Goal: Task Accomplishment & Management: Complete application form

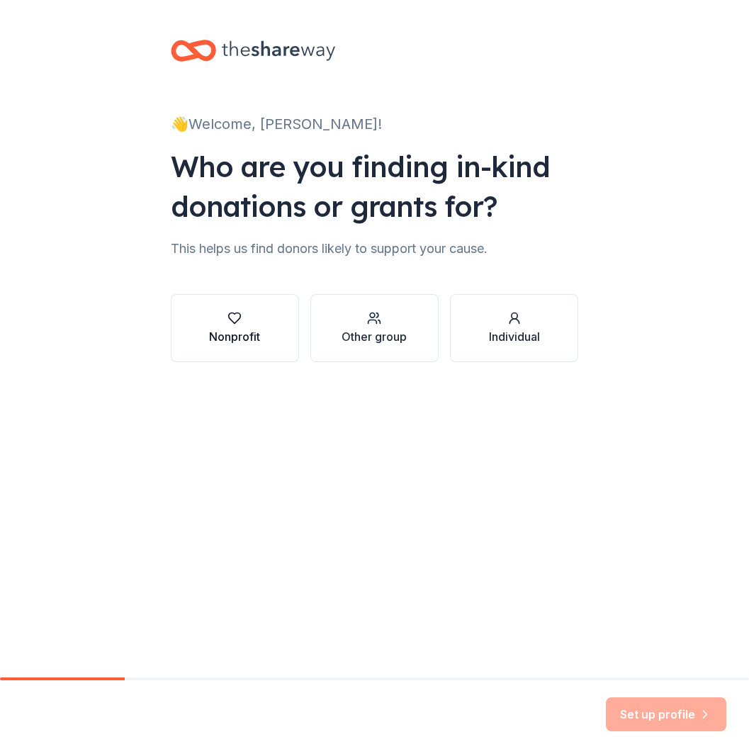
click at [234, 326] on div "Nonprofit" at bounding box center [234, 328] width 51 height 34
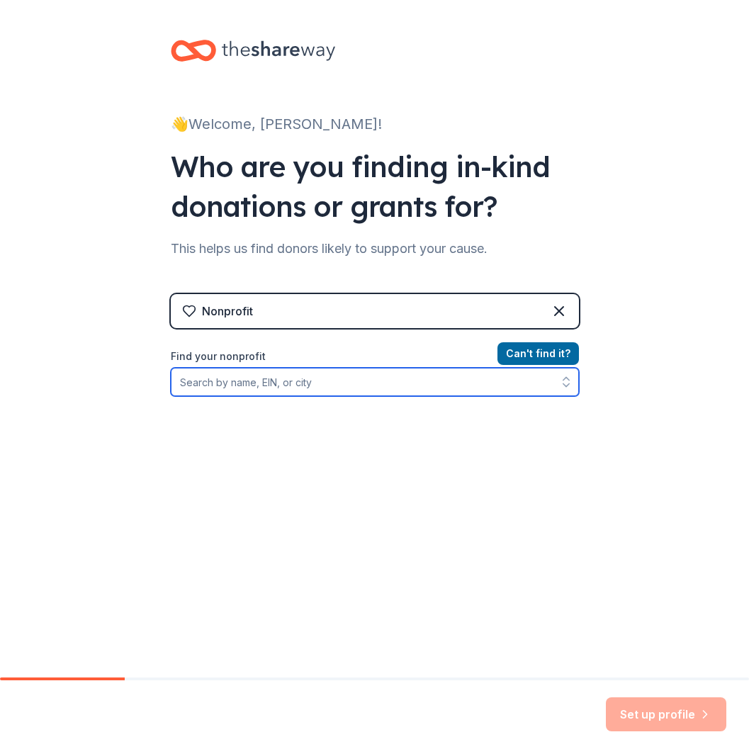
click at [320, 384] on input "Find your nonprofit" at bounding box center [375, 382] width 408 height 28
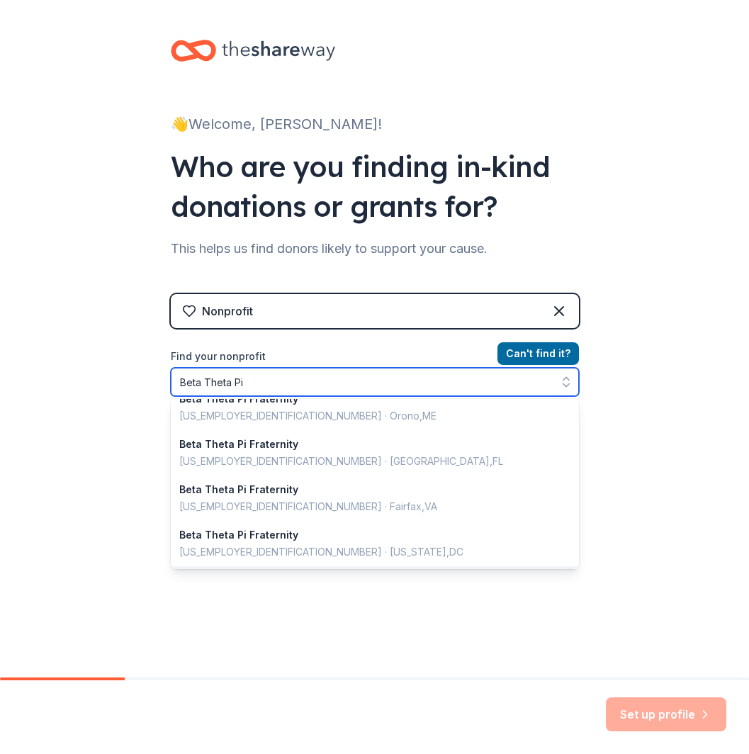
scroll to position [3, 0]
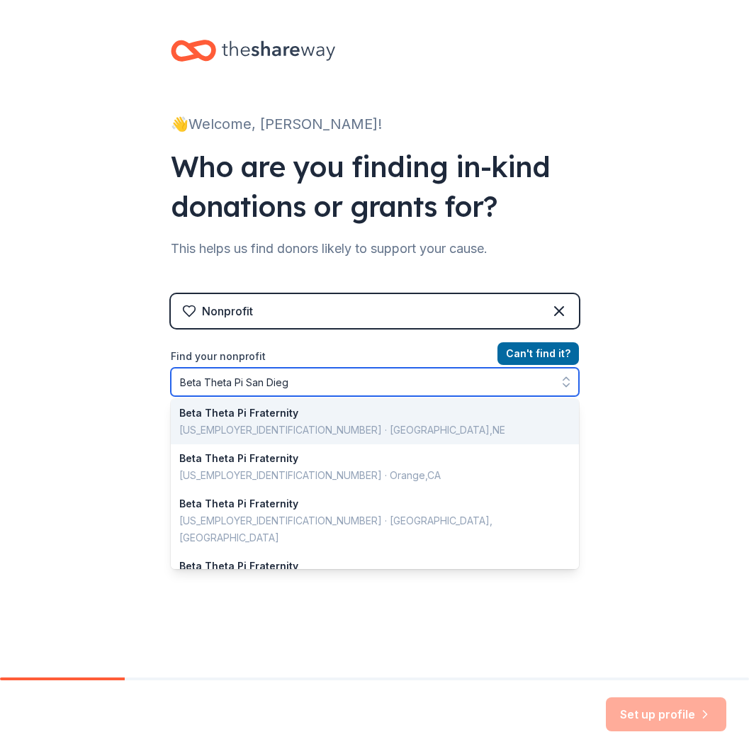
type input "Beta Theta Pi San Diego"
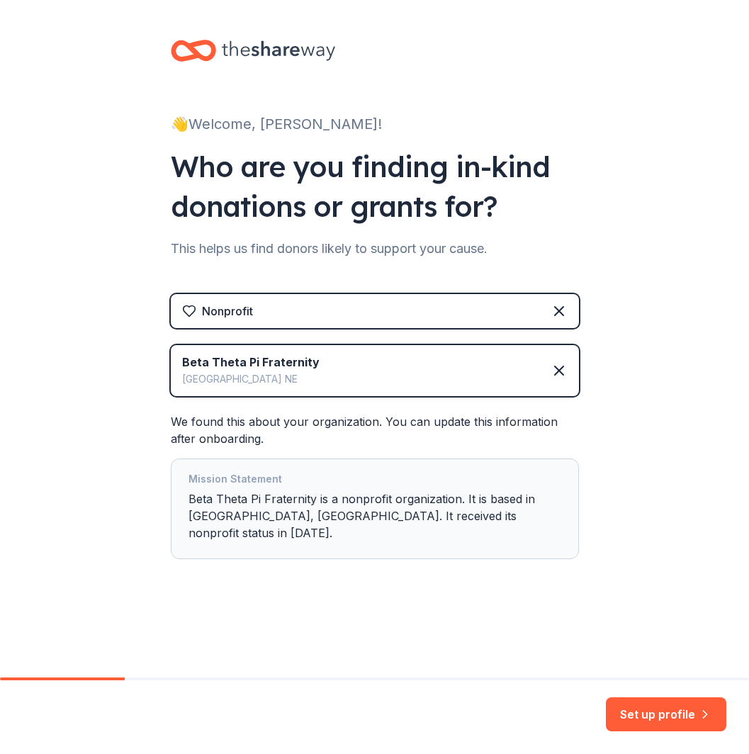
click at [467, 374] on div "Beta Theta Pi Fraternity Omaha NE" at bounding box center [375, 370] width 408 height 51
click at [553, 369] on icon at bounding box center [559, 370] width 17 height 17
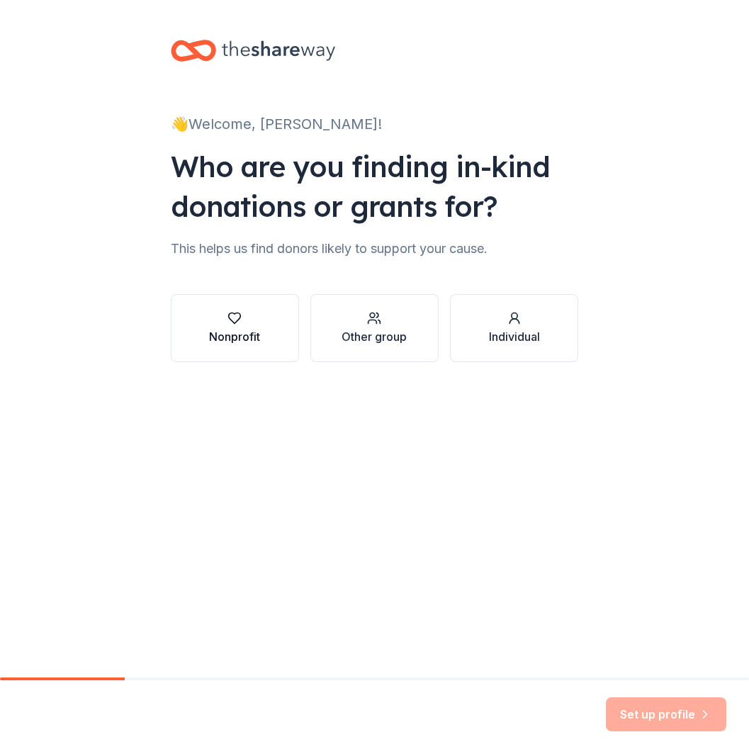
click at [247, 332] on div "Nonprofit" at bounding box center [234, 336] width 51 height 17
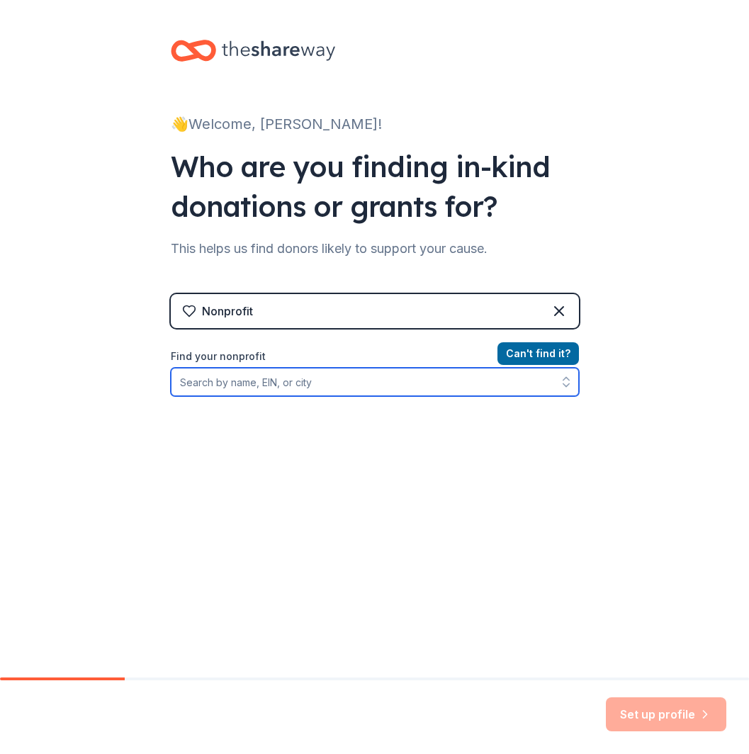
click at [275, 388] on input "Find your nonprofit" at bounding box center [375, 382] width 408 height 28
type input "Aldea"
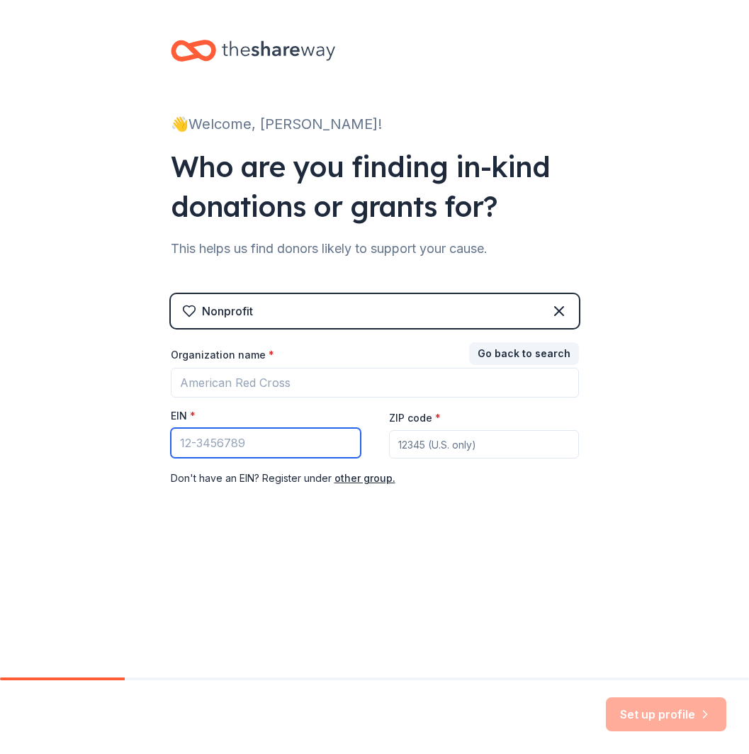
click at [302, 449] on input "EIN *" at bounding box center [266, 443] width 190 height 30
click at [361, 521] on div "👋 Welcome, Kai! Who are you finding in-kind donations or grants for? This helps…" at bounding box center [374, 291] width 453 height 583
click at [368, 477] on button "other group." at bounding box center [364, 478] width 61 height 17
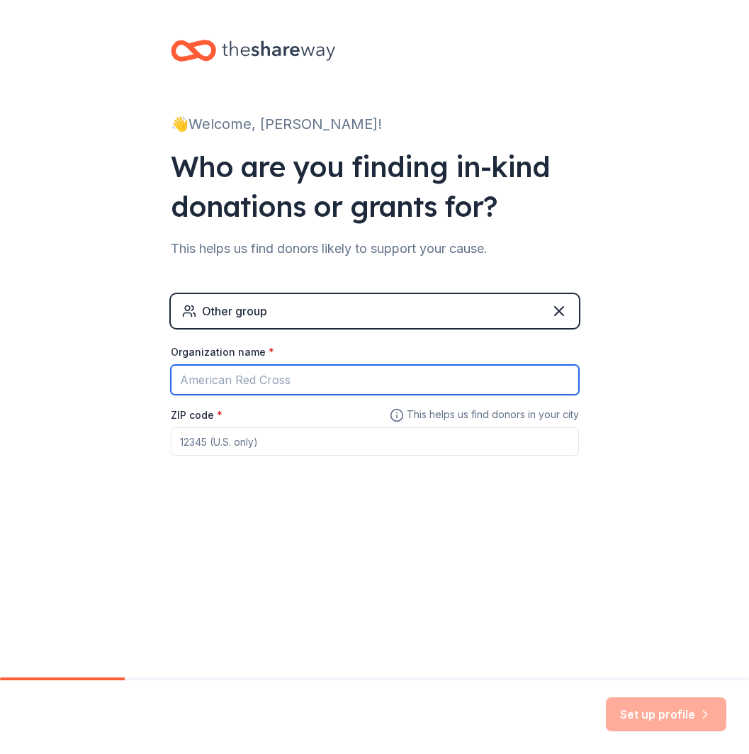
click at [302, 380] on input "Organization name *" at bounding box center [375, 380] width 408 height 30
type input "Aldea"
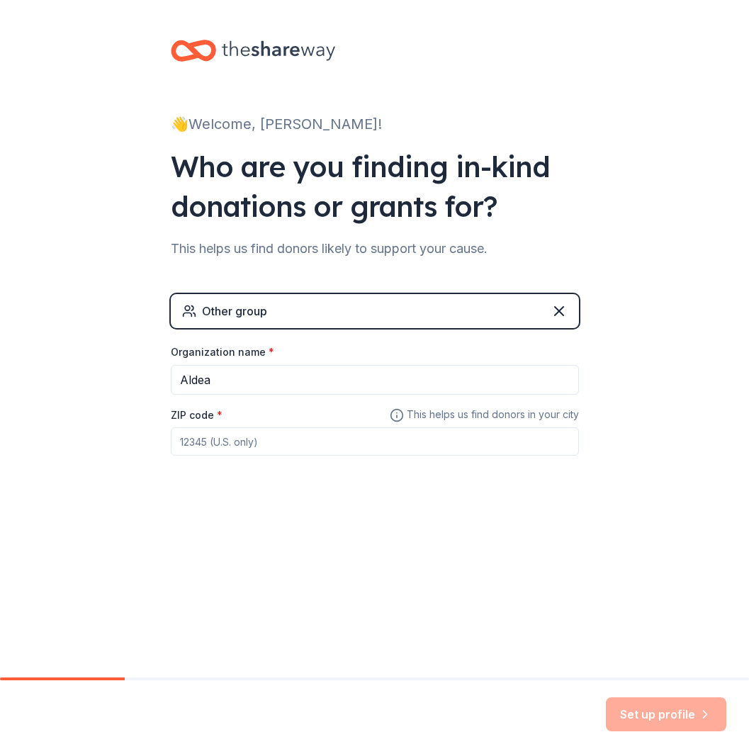
click at [342, 507] on div "👋 Welcome, Kai! Who are you finding in-kind donations or grants for? This helps…" at bounding box center [374, 276] width 453 height 552
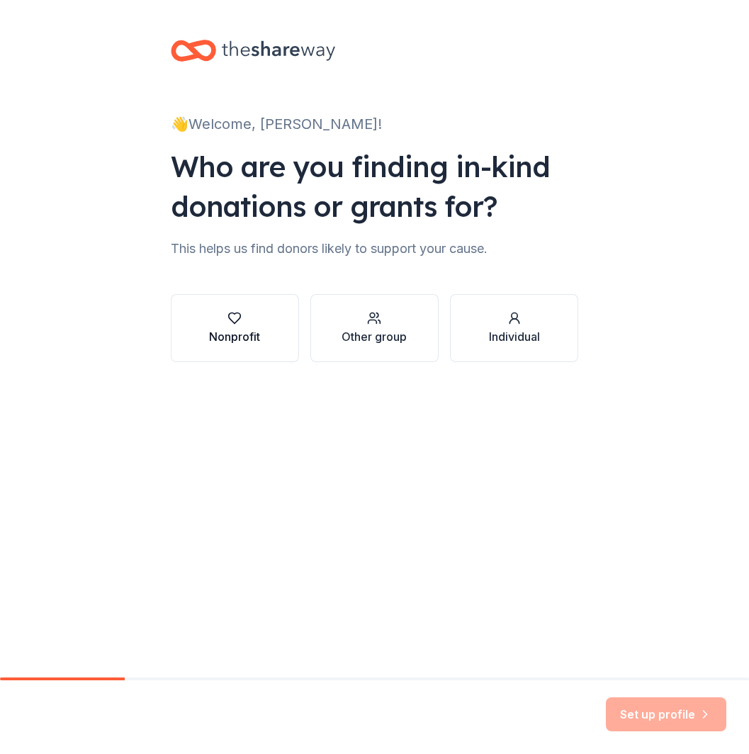
click at [233, 333] on div "Nonprofit" at bounding box center [234, 336] width 51 height 17
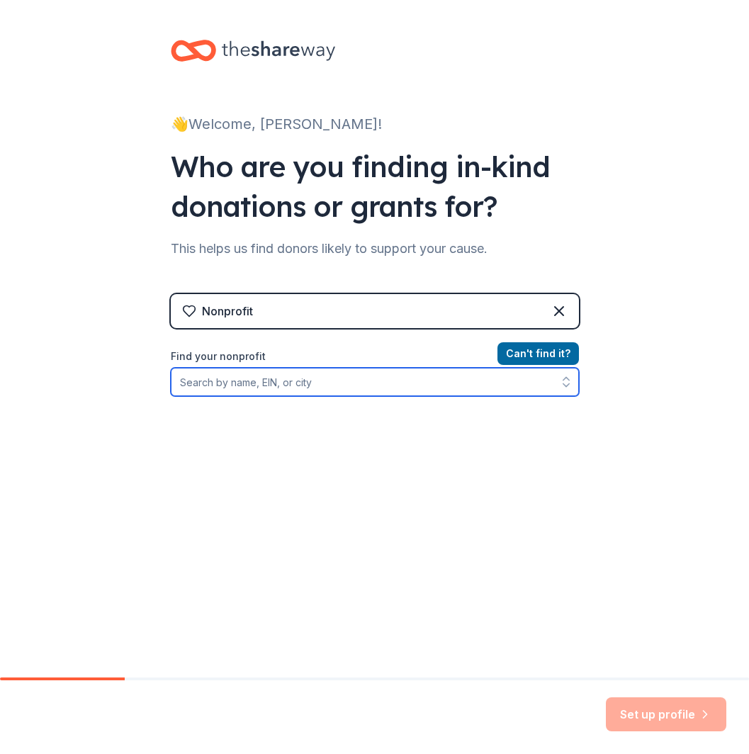
click at [343, 380] on input "Find your nonprofit" at bounding box center [375, 382] width 408 height 28
type input "Aldea"
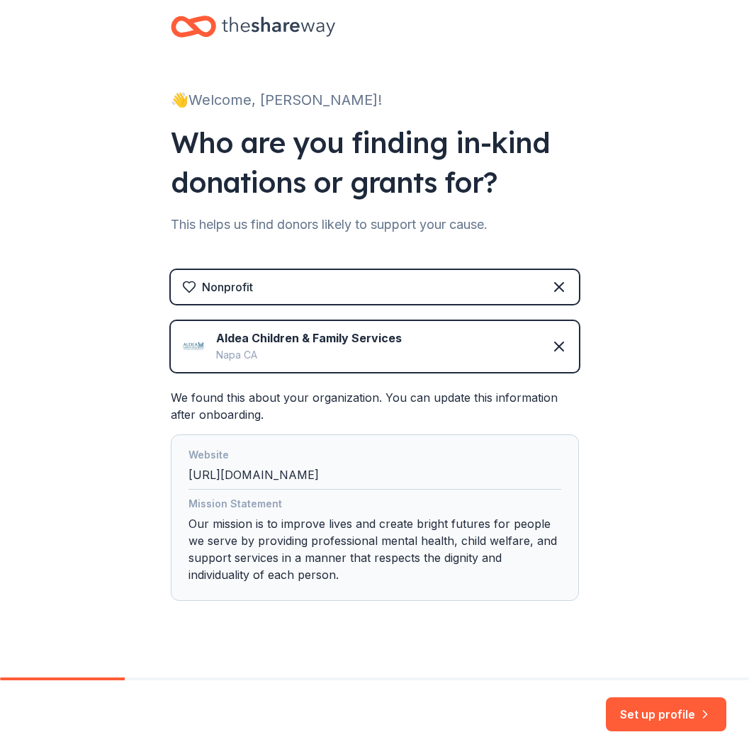
scroll to position [44, 0]
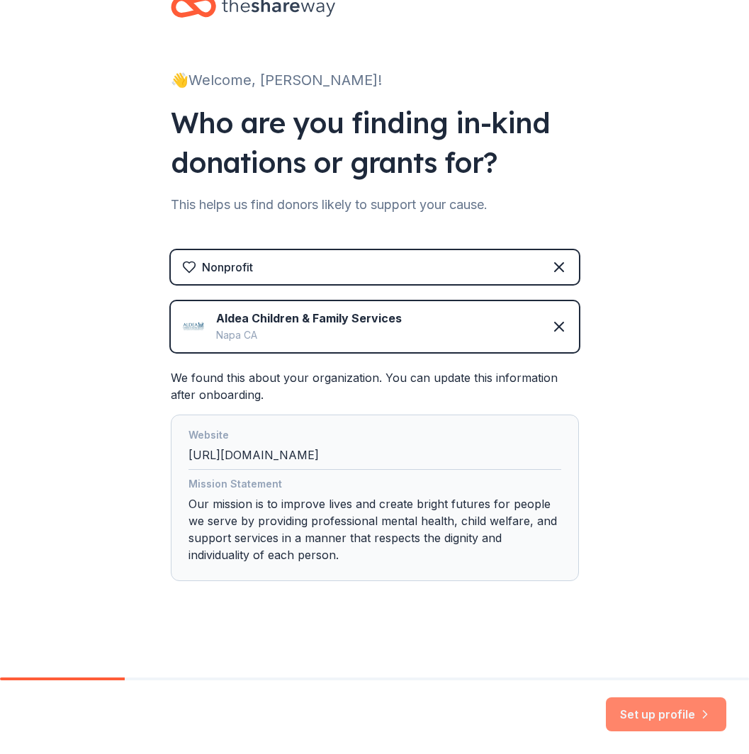
click at [661, 705] on button "Set up profile" at bounding box center [666, 714] width 120 height 34
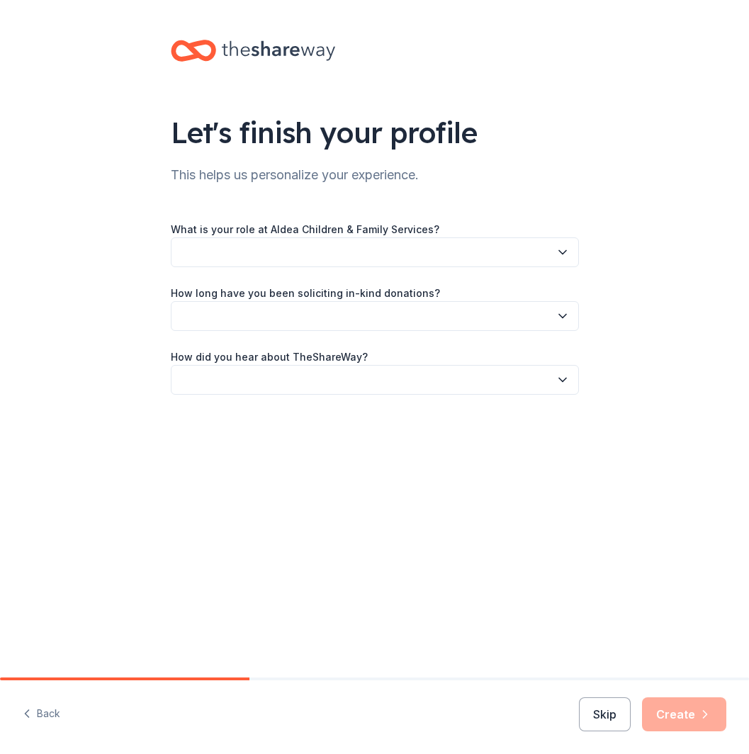
click at [520, 247] on button "button" at bounding box center [375, 252] width 408 height 30
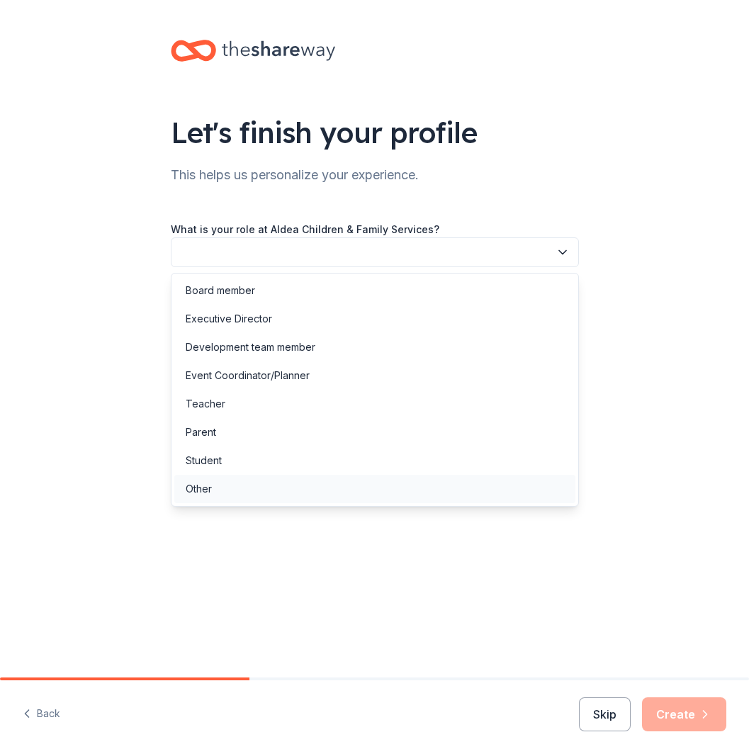
click at [259, 479] on div "Other" at bounding box center [374, 489] width 401 height 28
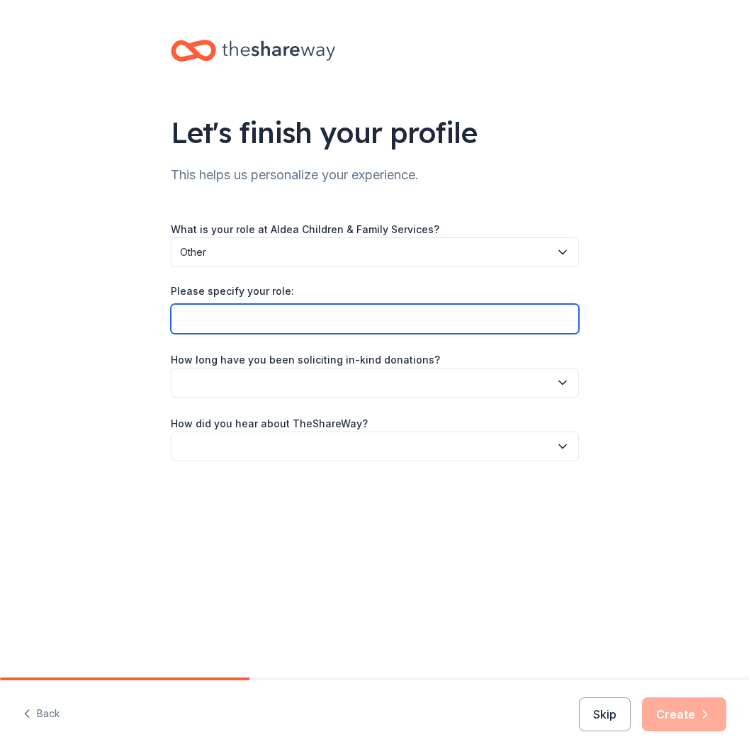
click at [319, 324] on input "Please specify your role:" at bounding box center [375, 319] width 408 height 30
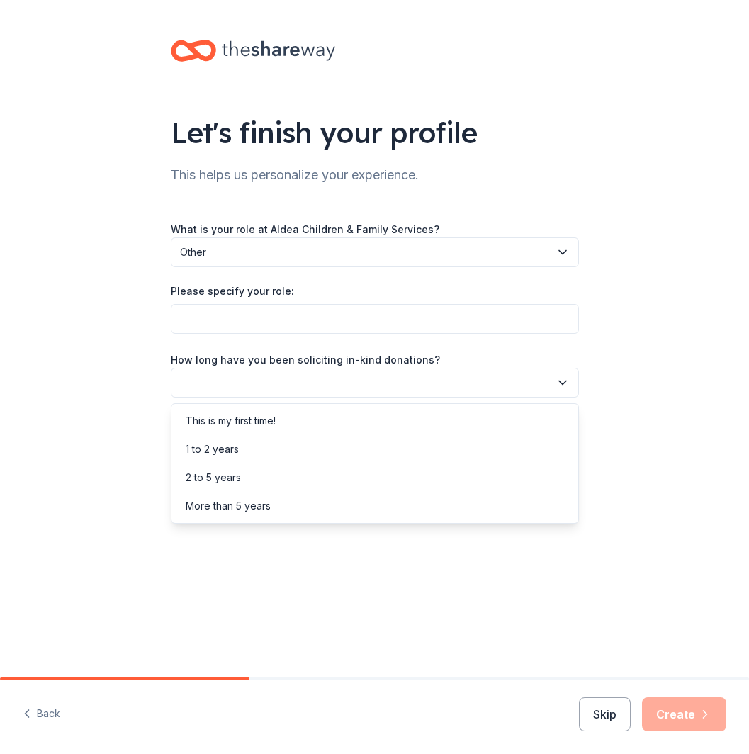
click at [368, 388] on button "button" at bounding box center [375, 383] width 408 height 30
click at [329, 412] on div "This is my first time!" at bounding box center [374, 421] width 401 height 28
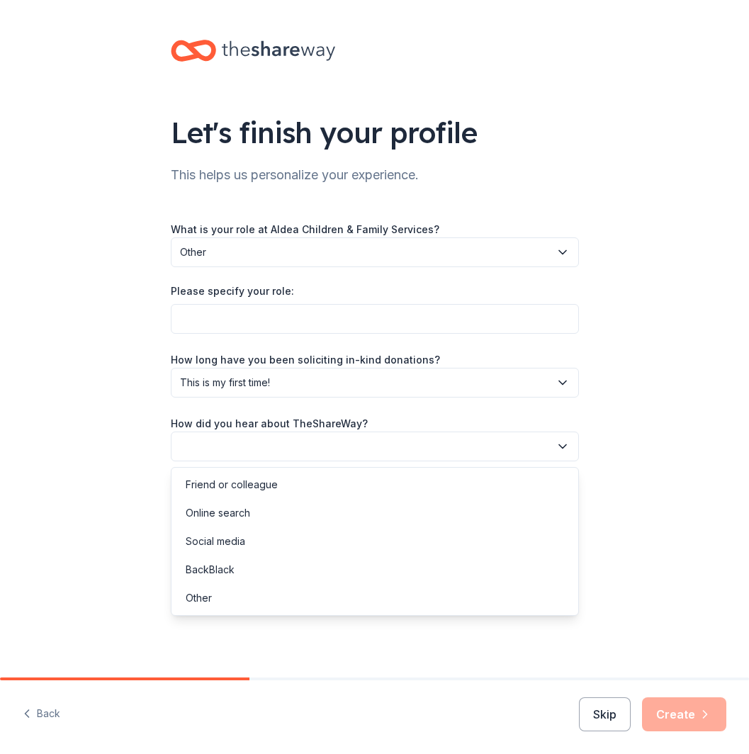
click at [374, 446] on button "button" at bounding box center [375, 446] width 408 height 30
click at [275, 512] on div "Online search" at bounding box center [374, 513] width 401 height 28
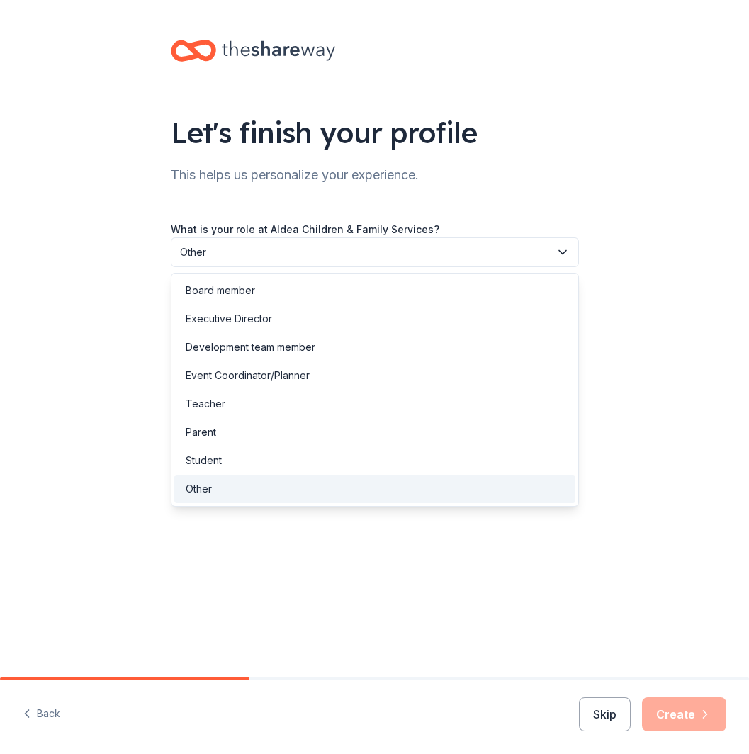
click at [363, 259] on span "Other" at bounding box center [365, 252] width 370 height 17
click at [286, 485] on div "Other" at bounding box center [374, 489] width 401 height 28
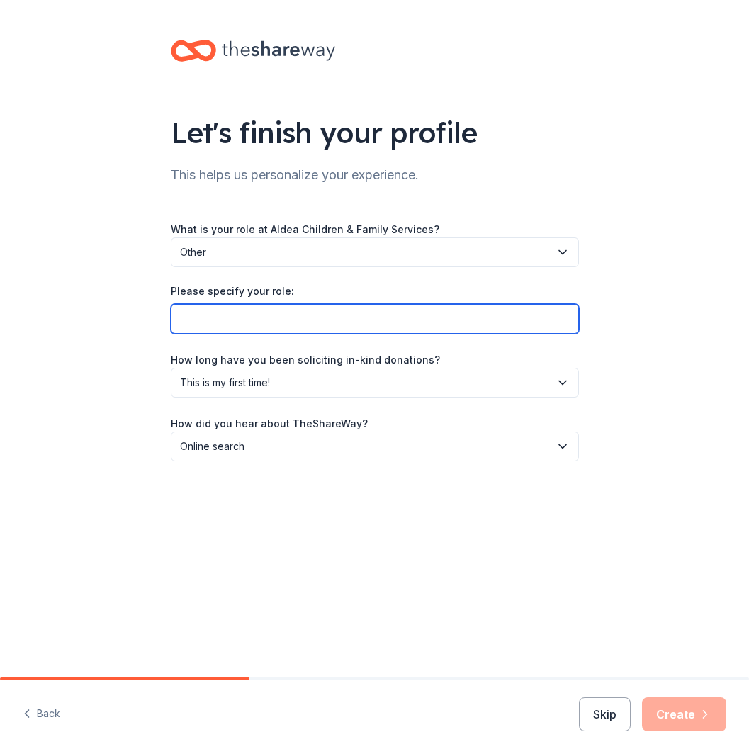
click at [286, 325] on input "Please specify your role:" at bounding box center [375, 319] width 408 height 30
